Goal: Navigation & Orientation: Find specific page/section

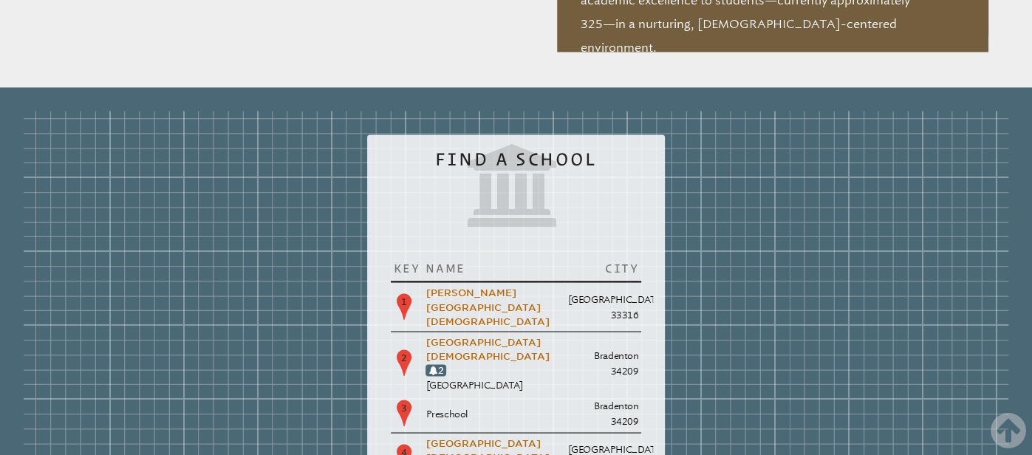
scroll to position [1673, 0]
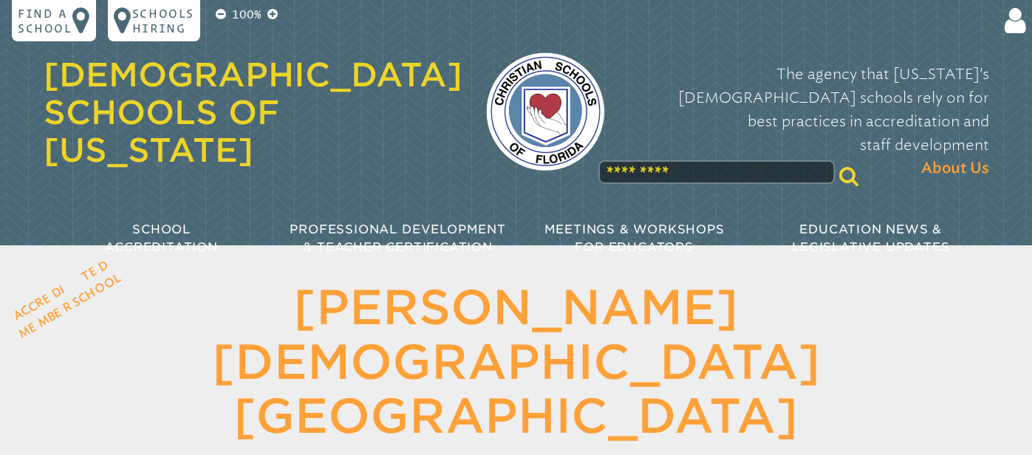
scroll to position [2273, 0]
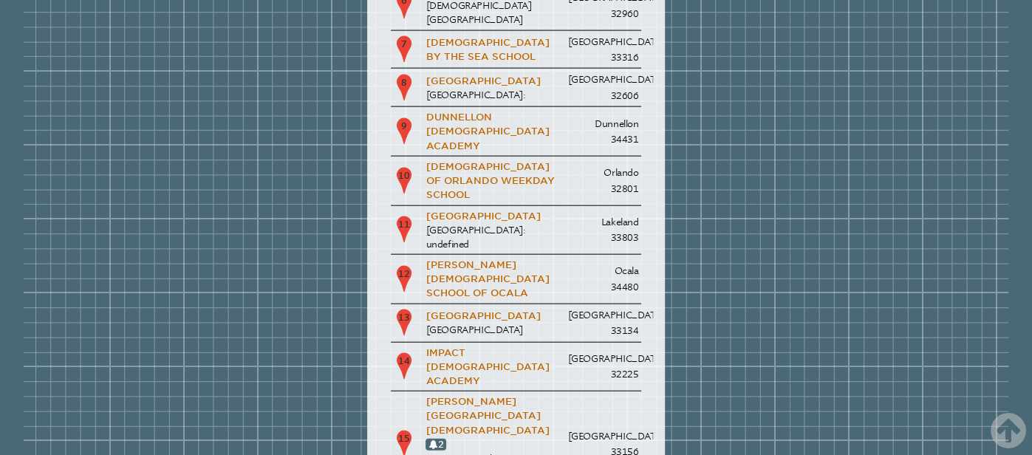
scroll to position [2188, 0]
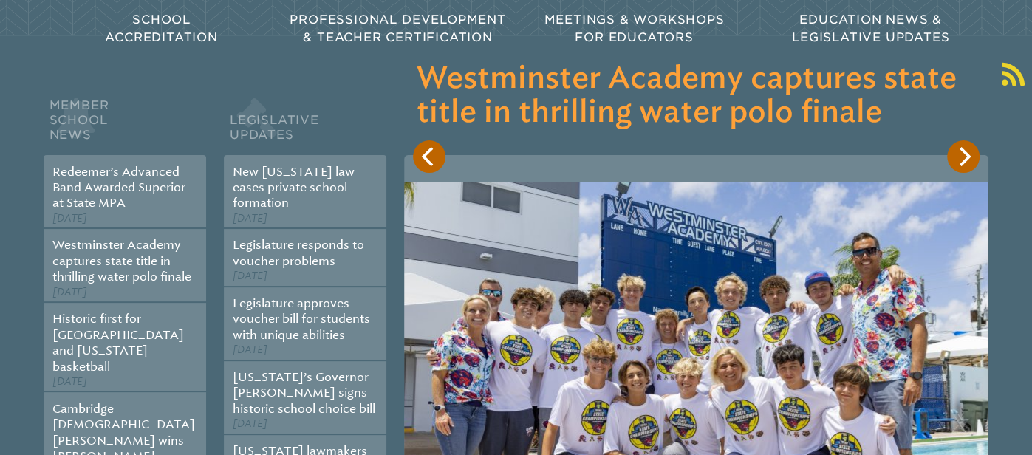
scroll to position [0, 0]
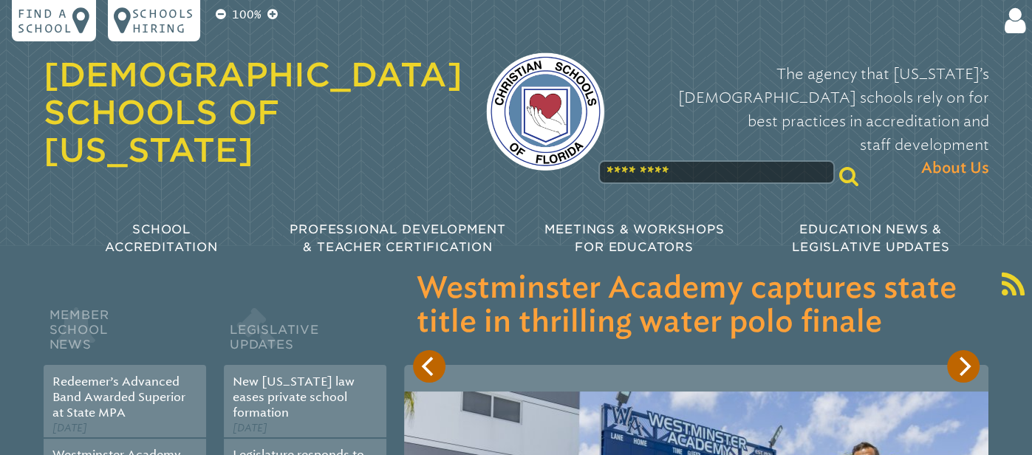
click at [729, 160] on input "text" at bounding box center [716, 172] width 236 height 24
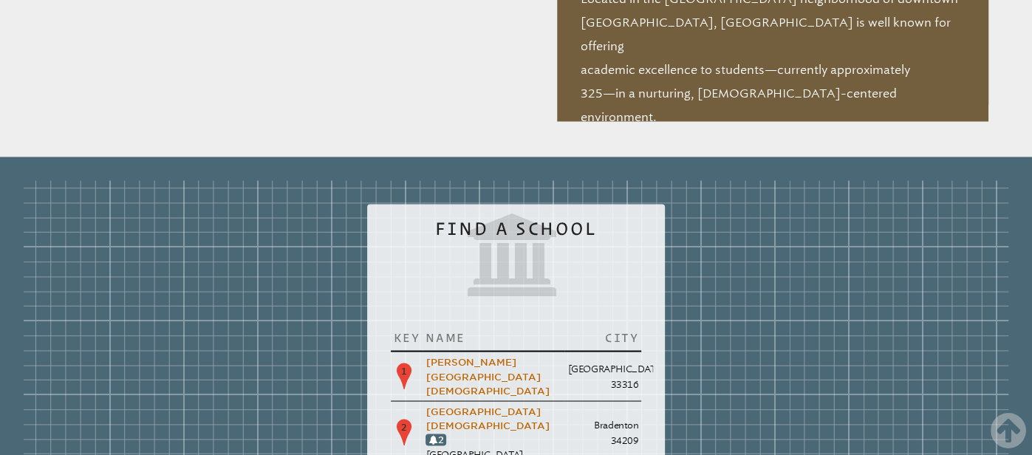
scroll to position [1556, 0]
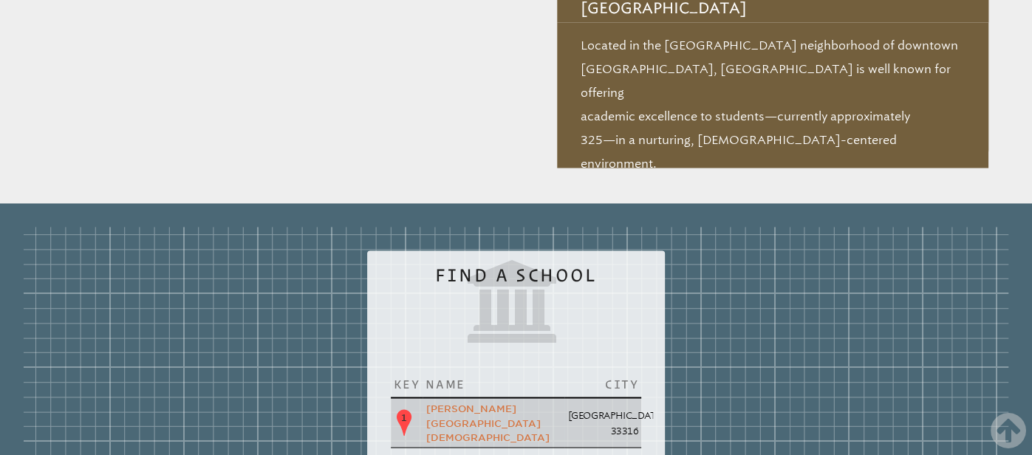
click at [426, 403] on link "[PERSON_NAME][GEOGRAPHIC_DATA][DEMOGRAPHIC_DATA]" at bounding box center [487, 422] width 123 height 39
click at [564, 397] on td "Fort Lauderdale 33316" at bounding box center [602, 422] width 77 height 50
click at [391, 397] on td "1" at bounding box center [407, 422] width 33 height 50
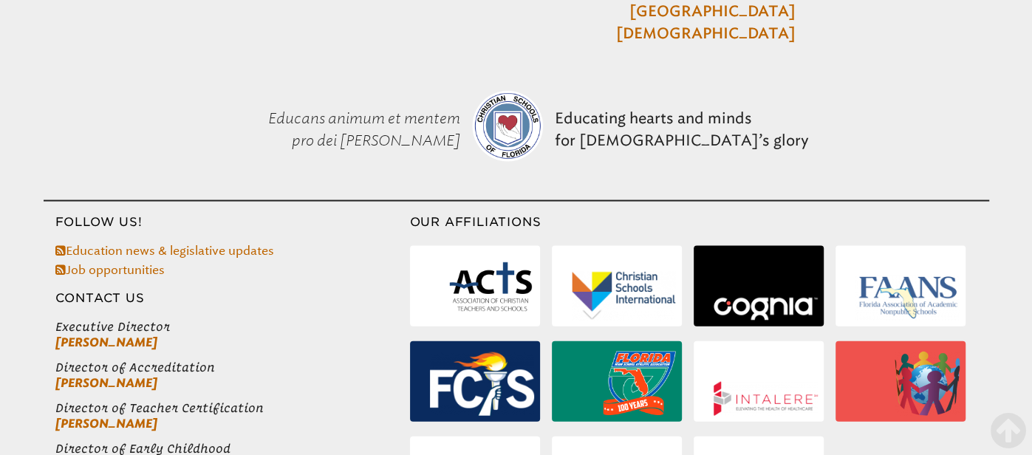
scroll to position [2049, 0]
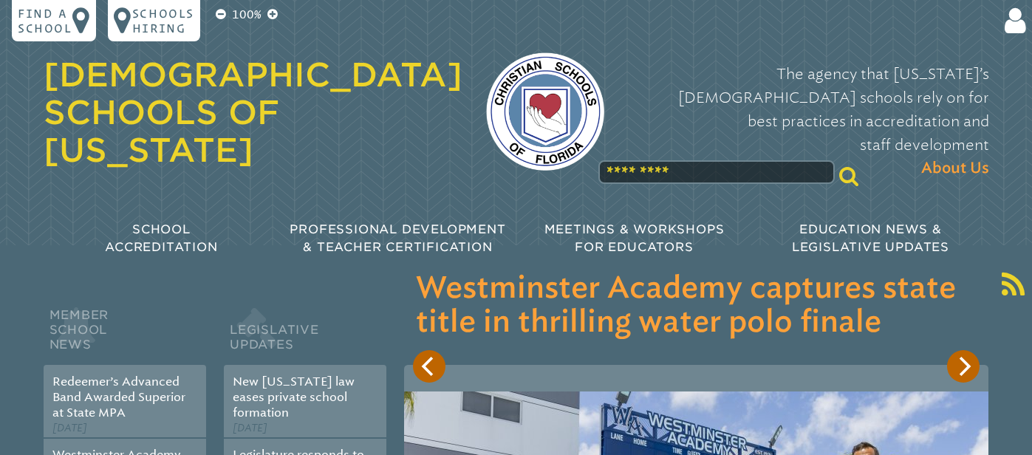
scroll to position [1556, 0]
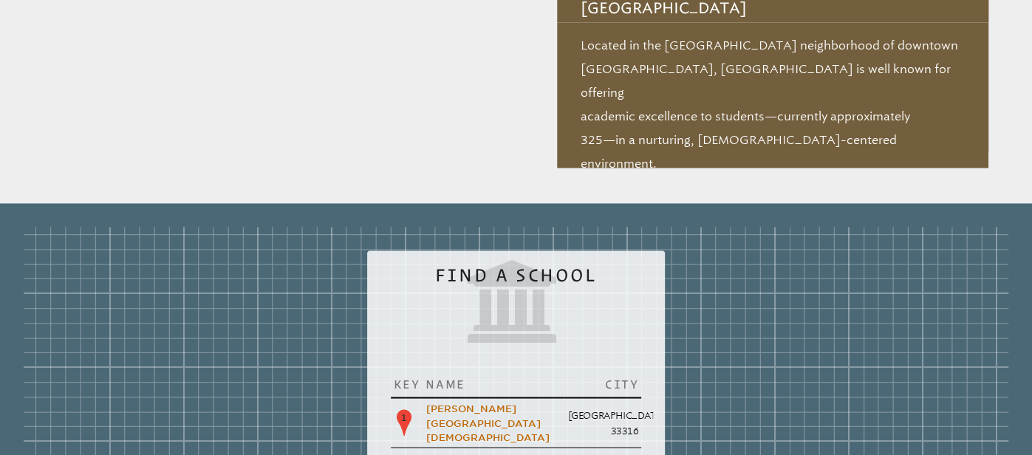
click at [397, 260] on icon at bounding box center [516, 301] width 239 height 83
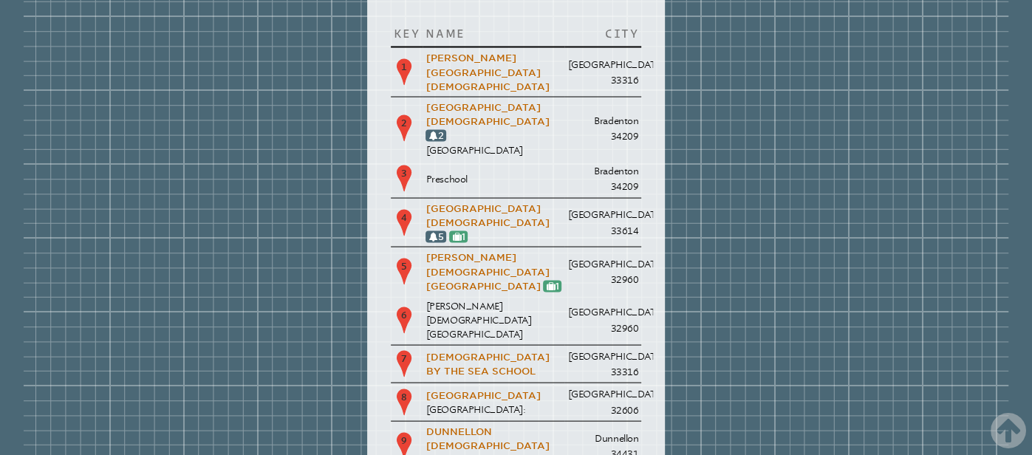
scroll to position [1966, 0]
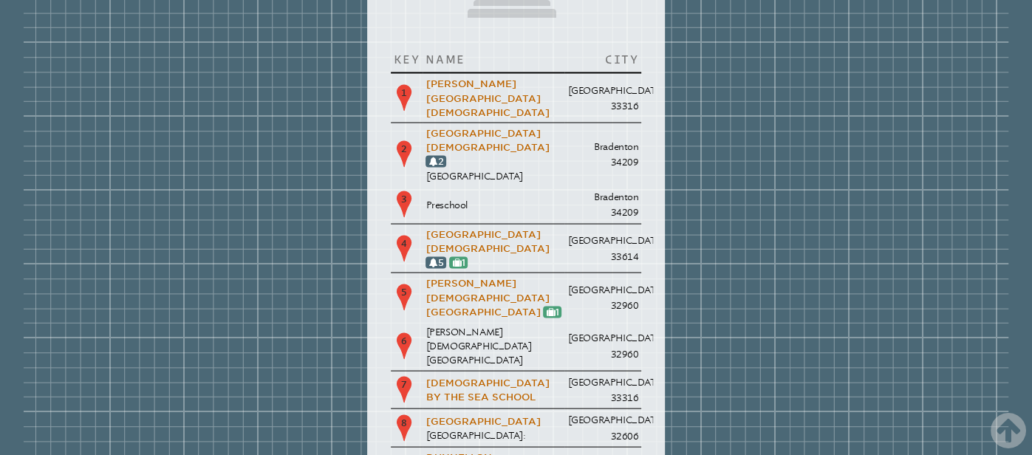
scroll to position [1881, 0]
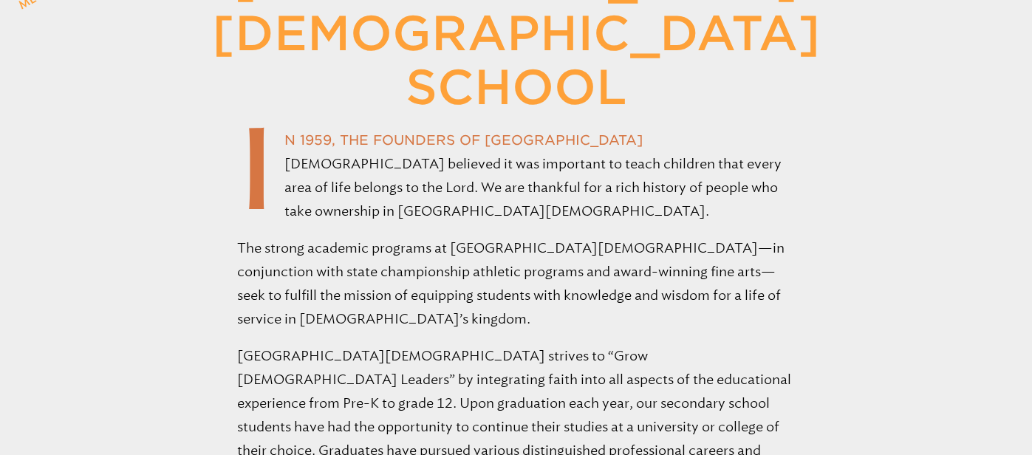
scroll to position [330, 0]
